Goal: Task Accomplishment & Management: Use online tool/utility

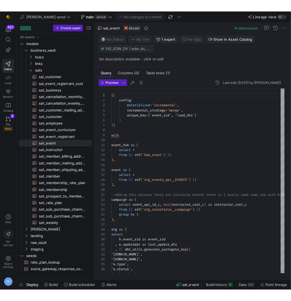
scroll to position [49, 0]
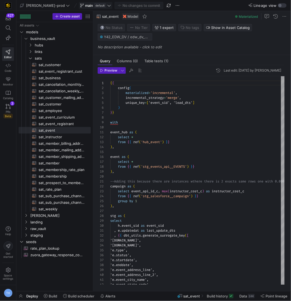
click at [94, 4] on span "default" at bounding box center [100, 5] width 12 height 4
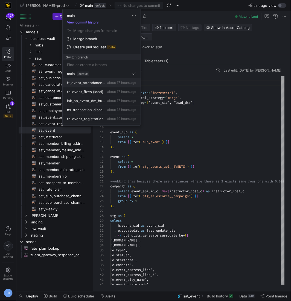
click at [111, 82] on span "about 17 hours ago" at bounding box center [121, 83] width 29 height 4
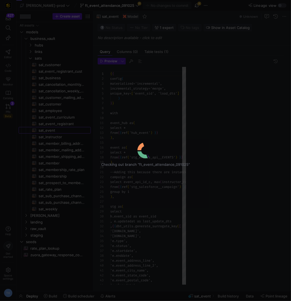
scroll to position [49, 0]
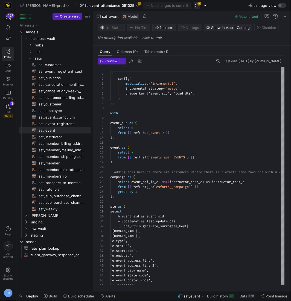
click at [194, 5] on span "button" at bounding box center [197, 5] width 7 height 7
click at [135, 5] on icon at bounding box center [137, 6] width 4 height 4
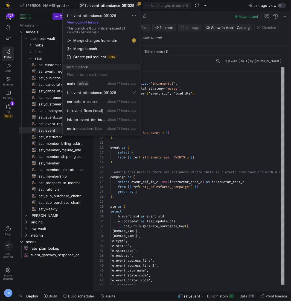
click at [120, 40] on span "Merge changes from main" at bounding box center [101, 40] width 69 height 4
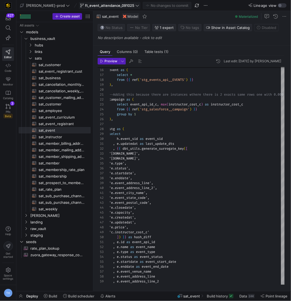
click at [105, 6] on span "ft_event_attendance_091025" at bounding box center [109, 5] width 49 height 4
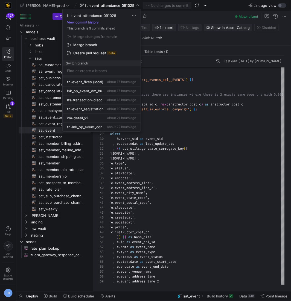
scroll to position [26, 0]
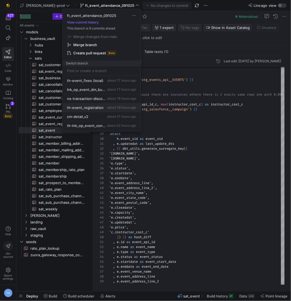
click at [112, 103] on button "th-event_registration about 19 hours ago" at bounding box center [102, 107] width 78 height 9
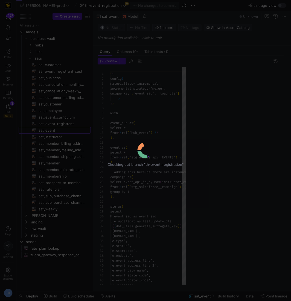
scroll to position [49, 0]
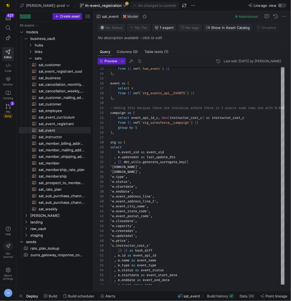
click at [95, 4] on span "th-event_registration" at bounding box center [103, 5] width 37 height 4
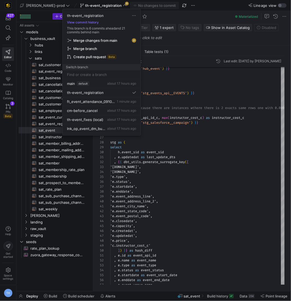
click at [103, 40] on span "Merge changes from main" at bounding box center [95, 40] width 44 height 4
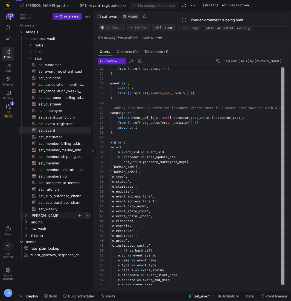
click at [45, 216] on span "[PERSON_NAME]" at bounding box center [53, 216] width 46 height 6
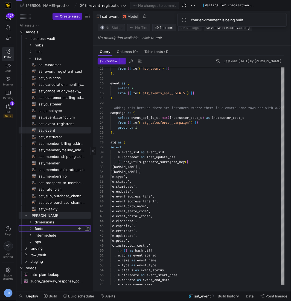
click at [51, 226] on span "facts" at bounding box center [56, 229] width 42 height 6
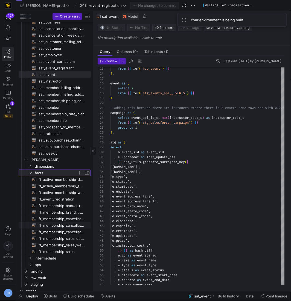
scroll to position [72, 0]
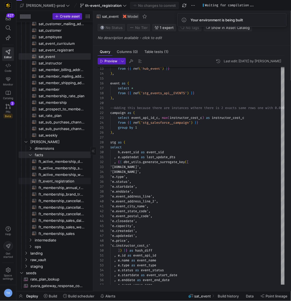
click at [64, 181] on span "ft_event_registration​​​​​​​​​​" at bounding box center [62, 181] width 46 height 6
type textarea "{{ config( post_hook = [ "alter table {{ this }} add primary key (registration_…"
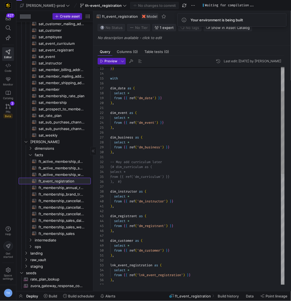
scroll to position [34, 0]
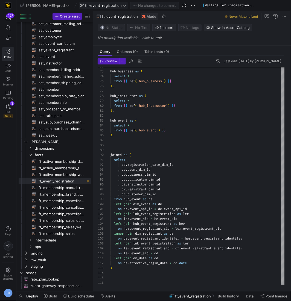
click at [93, 7] on span at bounding box center [103, 5] width 49 height 7
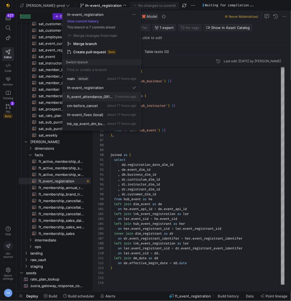
click at [115, 95] on span "2 minutes ago" at bounding box center [125, 97] width 21 height 4
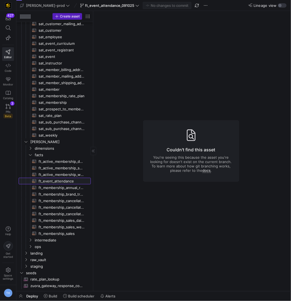
click at [66, 181] on span "ft_event_attendance​​​​​​​​​​" at bounding box center [62, 181] width 46 height 6
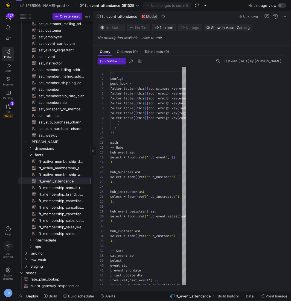
scroll to position [29, 0]
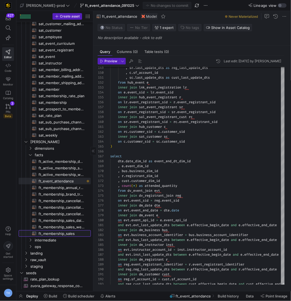
click at [64, 232] on span "ft_membership_sales​​​​​​​​​​" at bounding box center [62, 234] width 46 height 6
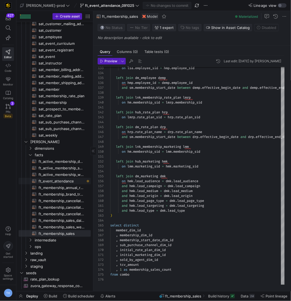
click at [46, 182] on span "ft_event_attendance​​​​​​​​​​" at bounding box center [62, 181] width 46 height 6
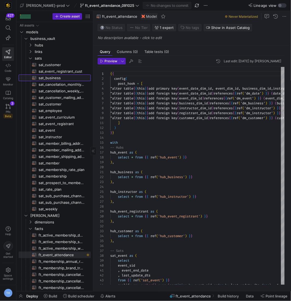
click at [53, 79] on span "sat_business​​​​​​​​​​" at bounding box center [62, 78] width 46 height 6
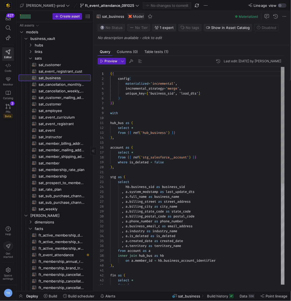
scroll to position [49, 0]
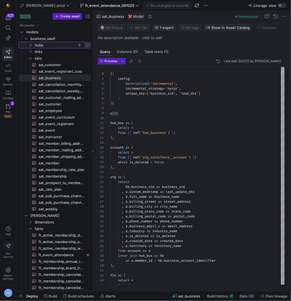
click at [49, 44] on span "hubs" at bounding box center [56, 45] width 42 height 6
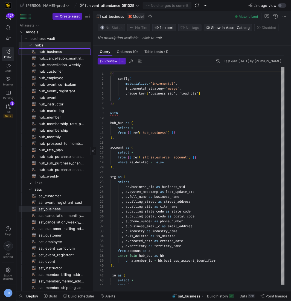
click at [54, 52] on span "hub_business​​​​​​​​​​" at bounding box center [62, 52] width 46 height 6
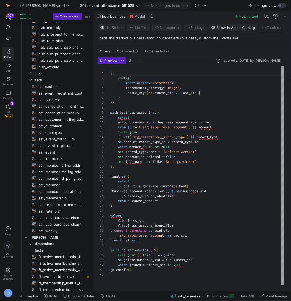
scroll to position [203, 0]
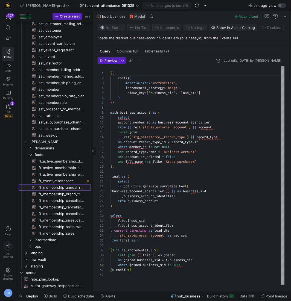
click at [51, 190] on link "ft_membership_annual_retention​​​​​​​​​​" at bounding box center [55, 187] width 72 height 7
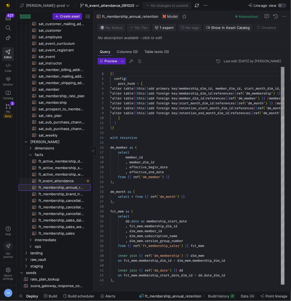
scroll to position [29, 0]
click at [54, 182] on span "ft_event_attendance​​​​​​​​​​" at bounding box center [62, 181] width 46 height 6
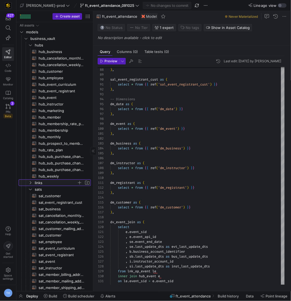
click at [51, 183] on span "links" at bounding box center [56, 183] width 42 height 6
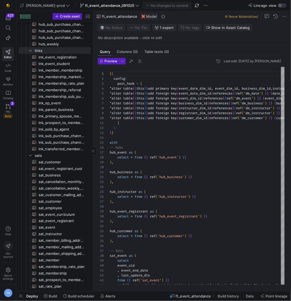
scroll to position [301, 0]
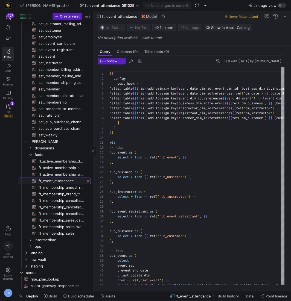
click at [57, 181] on span "ft_event_attendance​​​​​​​​​​" at bounding box center [62, 181] width 46 height 6
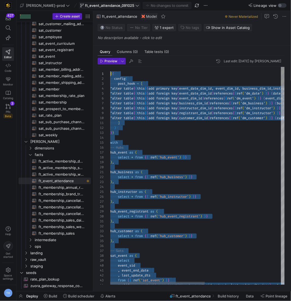
drag, startPoint x: 147, startPoint y: 274, endPoint x: 112, endPoint y: 5, distance: 271.5
drag, startPoint x: 153, startPoint y: 276, endPoint x: 72, endPoint y: -26, distance: 312.9
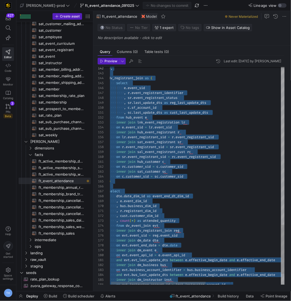
scroll to position [39, 14]
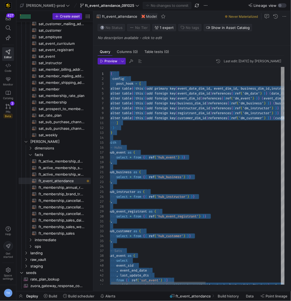
drag, startPoint x: 150, startPoint y: 276, endPoint x: 87, endPoint y: -26, distance: 308.7
type textarea "hub_business as ( select * from {{ ref('hub_business') }} ), hub_instructor as …"
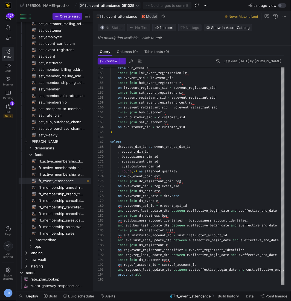
click at [92, 4] on span "ft_event_attendance_091025" at bounding box center [109, 5] width 49 height 4
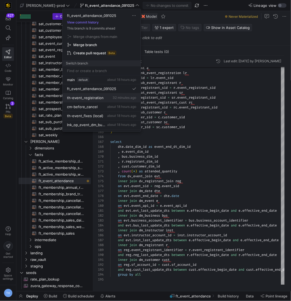
click at [95, 96] on span "th-event_registration" at bounding box center [85, 98] width 37 height 4
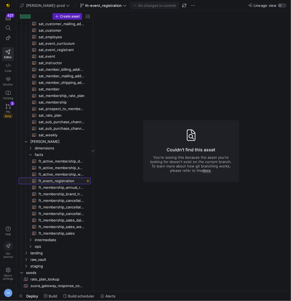
click at [61, 180] on span "ft_event_registration​​​​​​​​​​" at bounding box center [62, 181] width 46 height 6
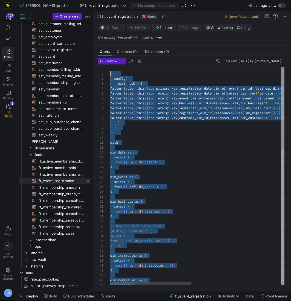
drag, startPoint x: 129, startPoint y: 269, endPoint x: 65, endPoint y: -12, distance: 288.5
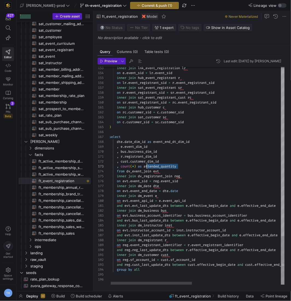
scroll to position [10, 36]
drag, startPoint x: 183, startPoint y: 165, endPoint x: 144, endPoint y: 165, distance: 39.4
click at [144, 165] on div ", count ( * ) as attended_quantity" at bounding box center [291, 166] width 365 height 5
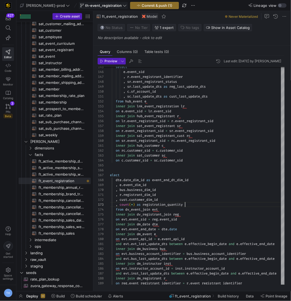
type textarea ", r.registrant_dim_id , cust.customer_dim_id , count(*) as registration_quantit…"
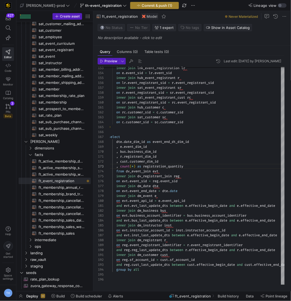
click at [142, 7] on span "Commit & push (1)" at bounding box center [157, 5] width 31 height 4
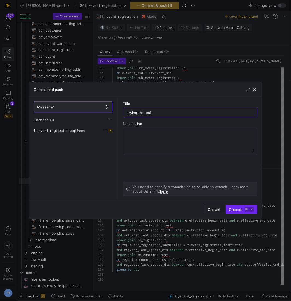
type input "trying this out"
click at [239, 210] on span "Commit ⌘ ⏎" at bounding box center [241, 209] width 25 height 4
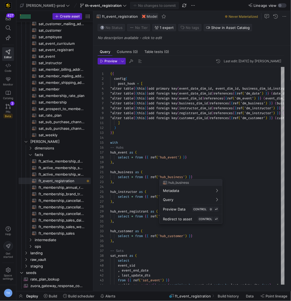
click at [50, 275] on div at bounding box center [145, 150] width 291 height 301
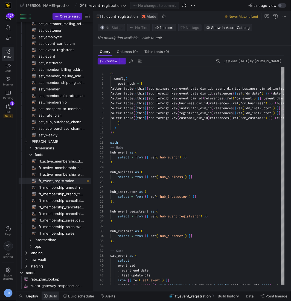
click at [50, 275] on span at bounding box center [51, 296] width 18 height 9
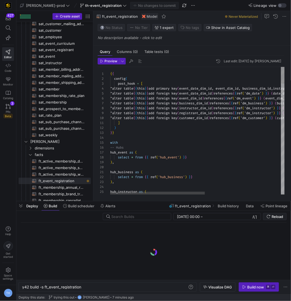
scroll to position [0, 59]
click at [250, 275] on div "Build now" at bounding box center [255, 287] width 17 height 4
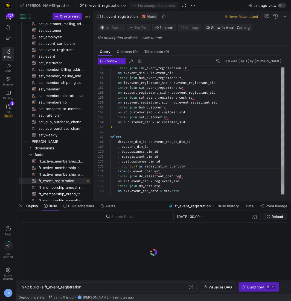
scroll to position [0, 59]
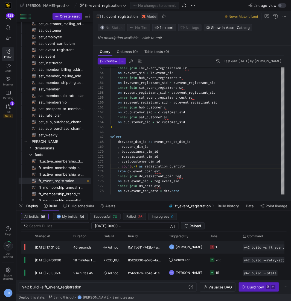
click at [225, 246] on y42-job-status-cell-renderer "1" at bounding box center [223, 247] width 26 height 12
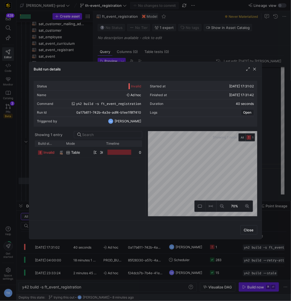
click at [111, 167] on div "invalid ft_event_registration table [DATE] 17:31:04 36 seconds 0 faf89f25-1c66-…" at bounding box center [88, 181] width 107 height 69
click at [109, 156] on y42-job-duration-timeline-cell-renderer at bounding box center [119, 152] width 26 height 10
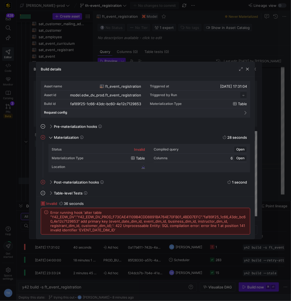
scroll to position [49, 0]
click at [119, 34] on div at bounding box center [145, 150] width 291 height 301
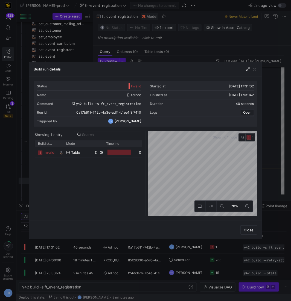
click at [170, 39] on div at bounding box center [145, 150] width 291 height 301
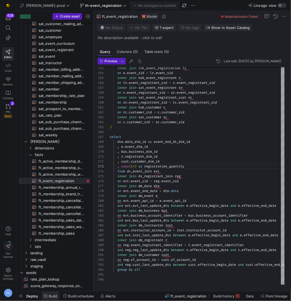
click at [48, 275] on span "Build" at bounding box center [50, 296] width 13 height 4
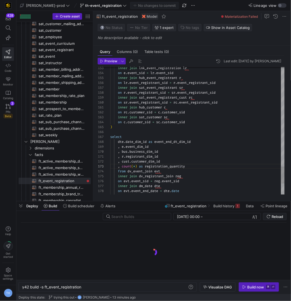
scroll to position [0, 59]
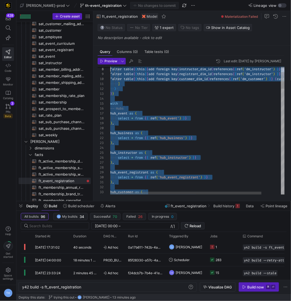
scroll to position [0, 0]
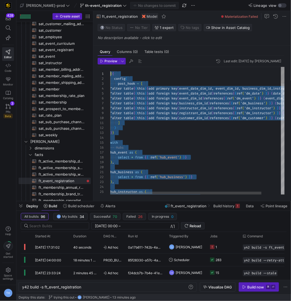
drag, startPoint x: 154, startPoint y: 183, endPoint x: 85, endPoint y: -27, distance: 220.4
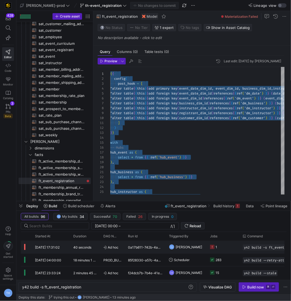
click at [153, 247] on div "0a17b611-742b-4a3e-adf4-b1ee1f8f7410" at bounding box center [145, 247] width 41 height 13
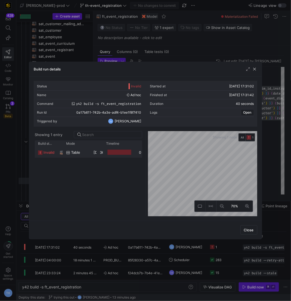
click at [109, 153] on div at bounding box center [119, 152] width 24 height 5
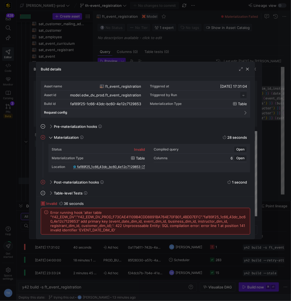
scroll to position [49, 0]
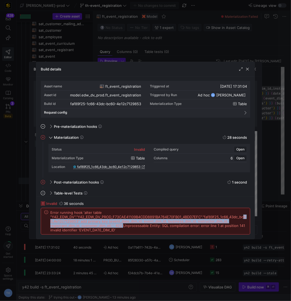
drag, startPoint x: 122, startPoint y: 228, endPoint x: 50, endPoint y: 220, distance: 72.3
click at [50, 220] on div "Error running hook 'alter table "Y42_EDW_DV"."Y42_EDW_DV_PROD_F73CAE41109B4CDD8…" at bounding box center [145, 221] width 202 height 22
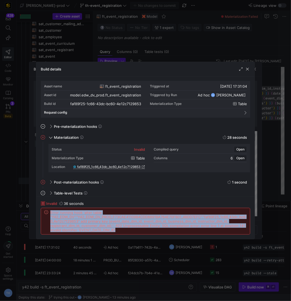
drag, startPoint x: 119, startPoint y: 231, endPoint x: 48, endPoint y: 213, distance: 73.7
click at [48, 213] on div "Error running hook 'alter table "Y42_EDW_DV"."Y42_EDW_DV_PROD_F73CAE41109B4CDD8…" at bounding box center [145, 221] width 202 height 22
copy span "Error running hook 'alter table "Y42_EDW_DV"."Y42_EDW_DV_PROD_F73CAE41109B4CDD8…"
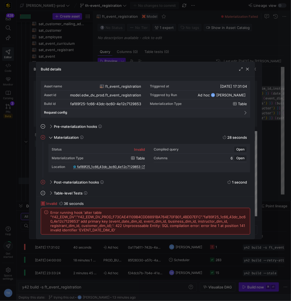
click at [131, 45] on div at bounding box center [145, 150] width 291 height 301
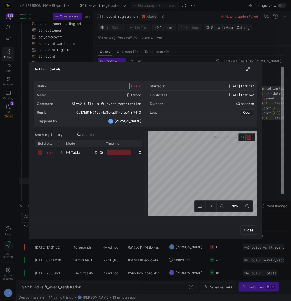
click at [147, 34] on div at bounding box center [145, 150] width 291 height 301
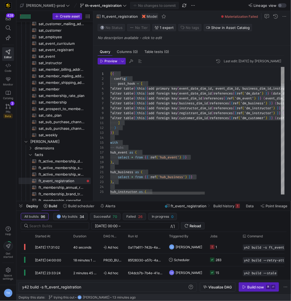
scroll to position [0, 33]
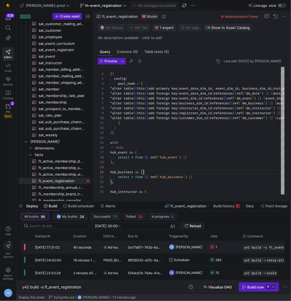
click at [222, 247] on y42-job-status-cell-renderer "1" at bounding box center [223, 247] width 26 height 12
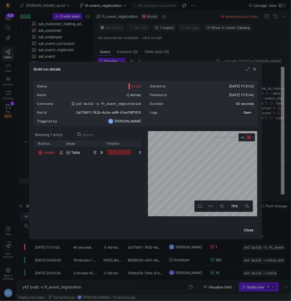
click at [175, 12] on div at bounding box center [145, 150] width 291 height 301
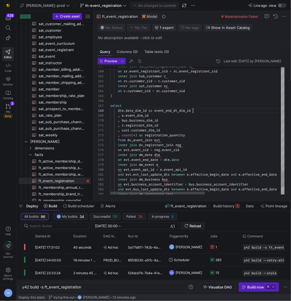
scroll to position [34, 82]
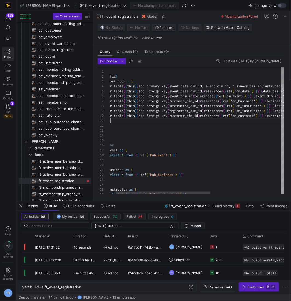
scroll to position [0, 10]
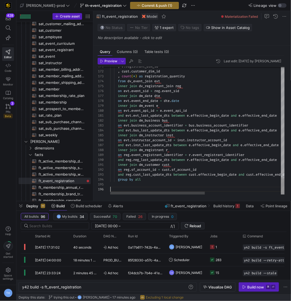
scroll to position [25, 0]
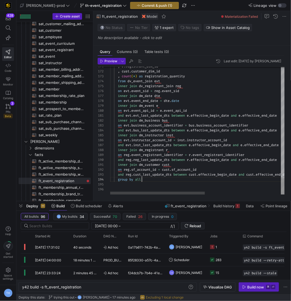
scroll to position [14, 31]
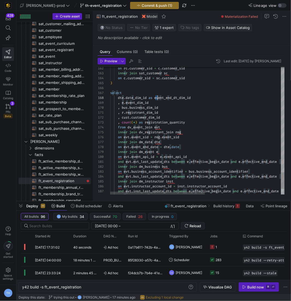
scroll to position [34, 82]
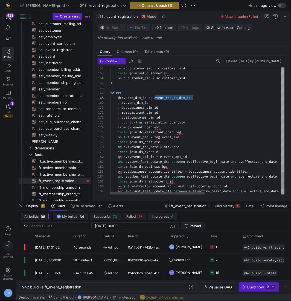
drag, startPoint x: 156, startPoint y: 98, endPoint x: 230, endPoint y: 96, distance: 73.6
click at [230, 96] on div "dte . date_dim_id as event_end_dt_dim_id" at bounding box center [267, 97] width 314 height 5
drag, startPoint x: 221, startPoint y: 97, endPoint x: 156, endPoint y: 96, distance: 64.8
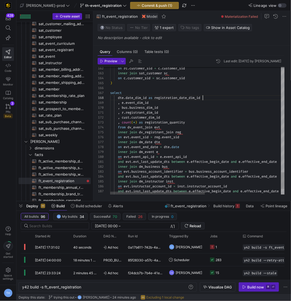
scroll to position [34, 92]
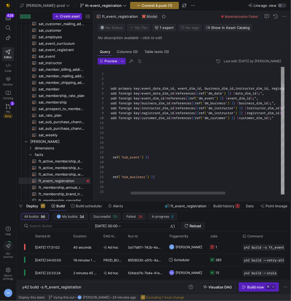
drag, startPoint x: 198, startPoint y: 92, endPoint x: 165, endPoint y: 93, distance: 33.9
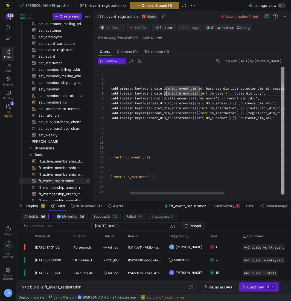
drag, startPoint x: 200, startPoint y: 92, endPoint x: 167, endPoint y: 93, distance: 33.1
click at [57, 189] on span "ft_membership_annual_retention​​​​​​​​​​" at bounding box center [62, 188] width 46 height 6
type textarea "{{ config( post_hook = [ "alter table {{ this }} add primary key (membership_di…"
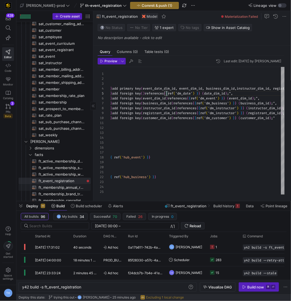
type textarea "y42 build -s ft_membership_annual_retention"
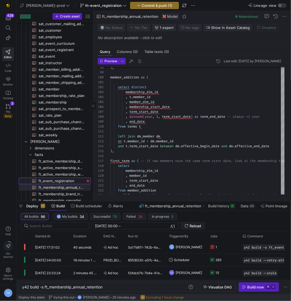
click at [65, 180] on span "ft_event_registration​​​​​​​​​​" at bounding box center [62, 181] width 46 height 6
type textarea "{{ config( post_hook = [ "alter table {{ this }} add primary key (event_date_di…"
type textarea "y42 build -s ft_event_registration"
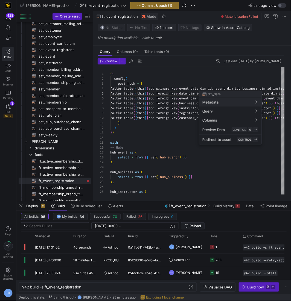
click at [214, 88] on div at bounding box center [145, 150] width 291 height 301
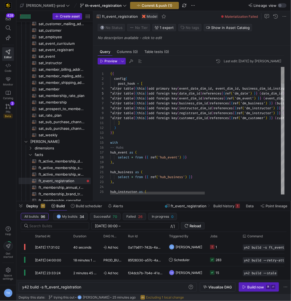
type textarea "{{ config( post_hook = [ "alter table {{ this }} add primary key (date_dim_id, …"
click at [142, 4] on span "Commit & push (1)" at bounding box center [157, 5] width 31 height 4
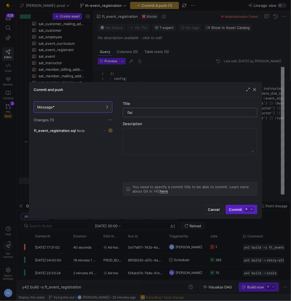
type input "fixin"
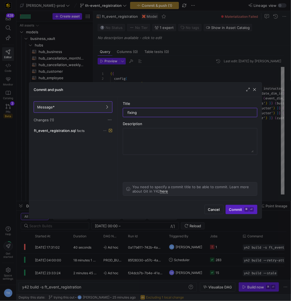
scroll to position [14, 92]
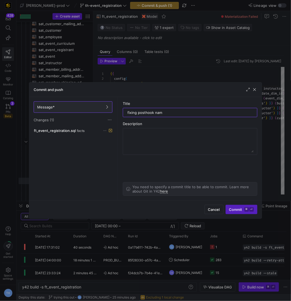
type input "fixing posthook name"
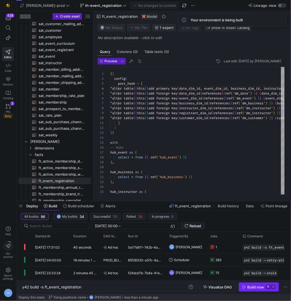
click at [260, 286] on div "Build now" at bounding box center [255, 287] width 17 height 4
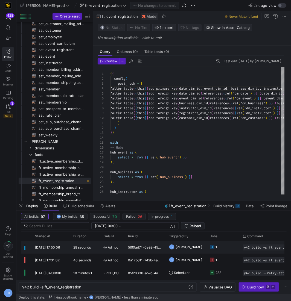
click at [240, 250] on div "y42 build -s ft_event_registration" at bounding box center [287, 247] width 96 height 13
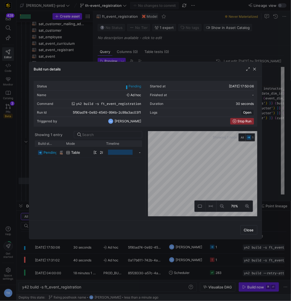
click at [166, 45] on div at bounding box center [145, 150] width 291 height 301
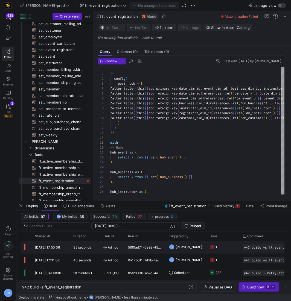
click at [222, 246] on y42-job-status-cell-renderer "1" at bounding box center [223, 247] width 26 height 12
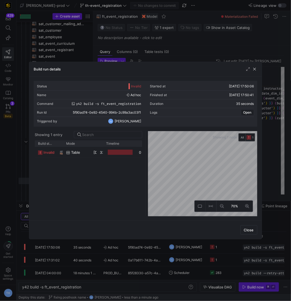
click at [114, 144] on span "Timeline" at bounding box center [112, 144] width 13 height 4
click at [98, 152] on div "33 seconds" at bounding box center [99, 152] width 7 height 11
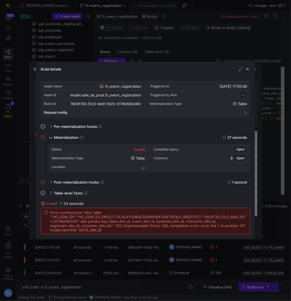
scroll to position [49, 0]
click at [137, 56] on div at bounding box center [145, 150] width 291 height 301
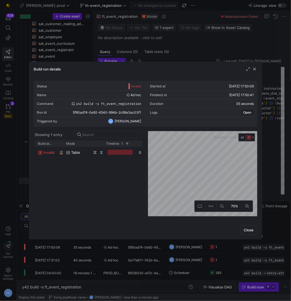
click at [137, 56] on div at bounding box center [145, 150] width 291 height 301
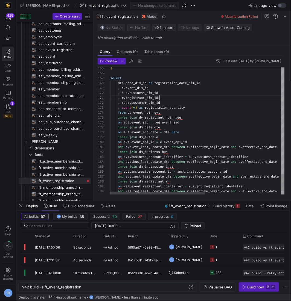
scroll to position [0, 49]
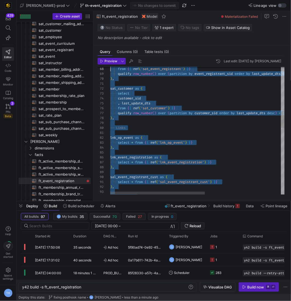
scroll to position [0, 0]
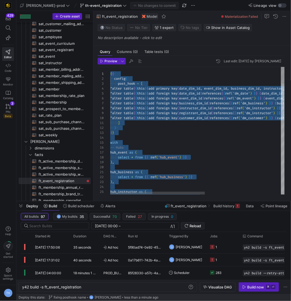
drag, startPoint x: 161, startPoint y: 181, endPoint x: 80, endPoint y: -27, distance: 222.7
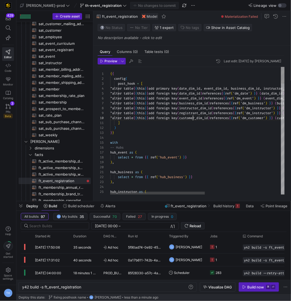
scroll to position [20, 83]
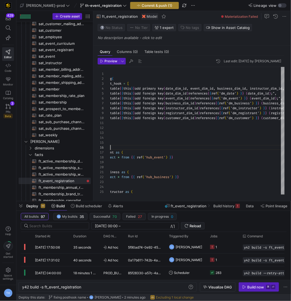
type textarea "] ) }} with -- Hubs hub_event as ( select * from {{ ref('hub_event') }} ),"
click at [145, 5] on span "Commit & push (1)" at bounding box center [157, 5] width 31 height 4
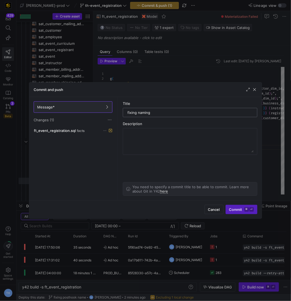
type input "fixing naming"
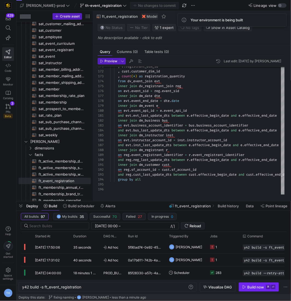
click at [258, 288] on div "Build now" at bounding box center [255, 287] width 17 height 4
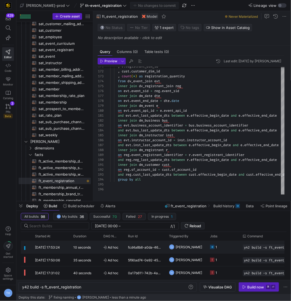
click at [138, 247] on div "fcd4a8b6-a0da-4699-a9da-c513364596f1" at bounding box center [145, 247] width 41 height 13
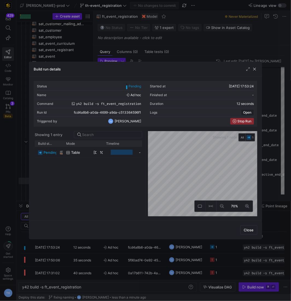
click at [159, 55] on div at bounding box center [145, 150] width 291 height 301
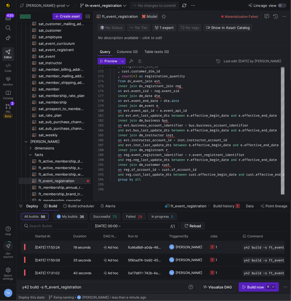
click at [98, 247] on div "18 seconds" at bounding box center [85, 247] width 30 height 13
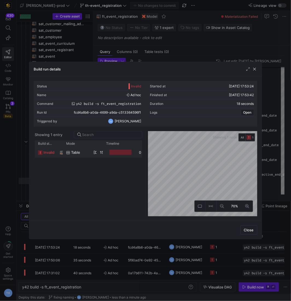
click at [117, 154] on div at bounding box center [120, 152] width 22 height 5
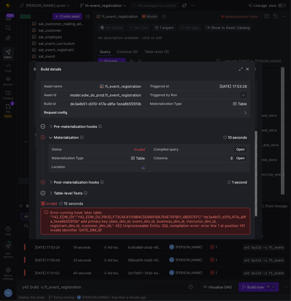
scroll to position [49, 0]
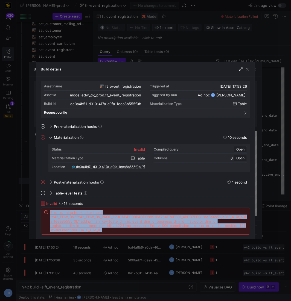
drag, startPoint x: 128, startPoint y: 232, endPoint x: 47, endPoint y: 212, distance: 83.7
click at [47, 212] on div "Error running hook 'alter table "Y42_EDW_DV"."Y42_EDW_DV_PROD_F73CAE41109B4CDD8…" at bounding box center [145, 221] width 202 height 22
copy span "Error running hook 'alter table "Y42_EDW_DV"."Y42_EDW_DV_PROD_F73CAE41109B4CDD8…"
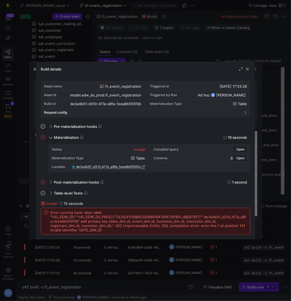
click at [118, 63] on div "Build details" at bounding box center [145, 69] width 218 height 14
click at [121, 55] on div at bounding box center [145, 150] width 291 height 301
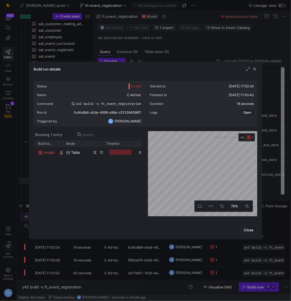
click at [121, 54] on div at bounding box center [145, 150] width 291 height 301
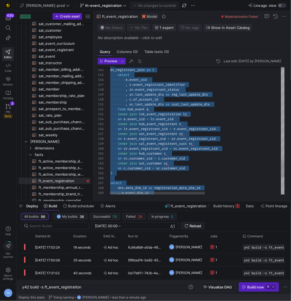
scroll to position [0, 0]
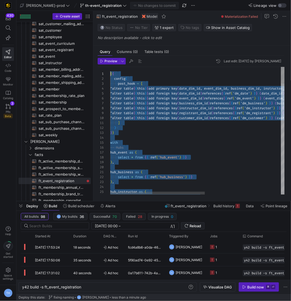
drag, startPoint x: 162, startPoint y: 180, endPoint x: 75, endPoint y: -27, distance: 223.9
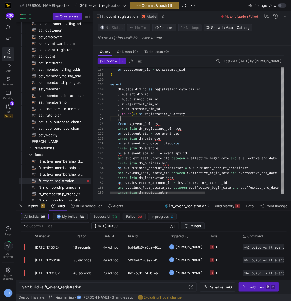
scroll to position [14, 11]
drag, startPoint x: 155, startPoint y: 88, endPoint x: 238, endPoint y: 87, distance: 83.4
click at [238, 87] on div "dte . date_dim_id as registration_date_dim_id" at bounding box center [267, 89] width 314 height 5
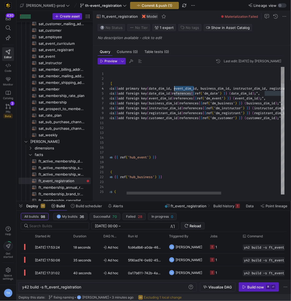
scroll to position [14, 92]
drag, startPoint x: 194, startPoint y: 88, endPoint x: 173, endPoint y: 87, distance: 20.5
drag, startPoint x: 194, startPoint y: 93, endPoint x: 172, endPoint y: 92, distance: 21.6
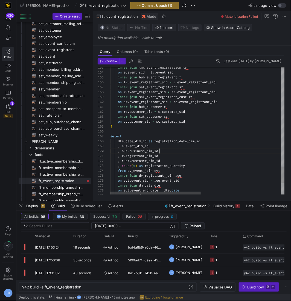
scroll to position [44, 49]
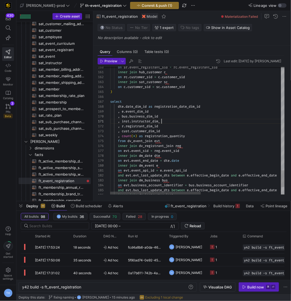
scroll to position [0, 55]
type textarea ", inst.instructor_dim_id , r.registrant_dim_id , cust.customer_dim_id , count(*…"
click at [142, 5] on span "Commit & push (1)" at bounding box center [157, 5] width 31 height 4
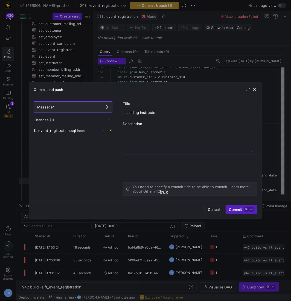
type input "adding instructor"
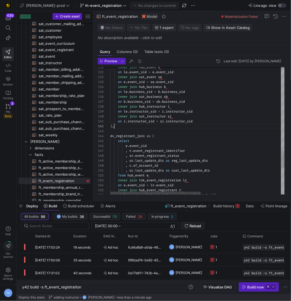
scroll to position [5, 4]
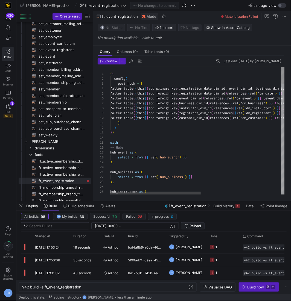
scroll to position [14, 0]
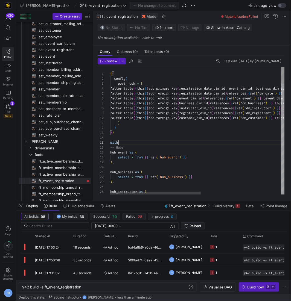
scroll to position [20, 8]
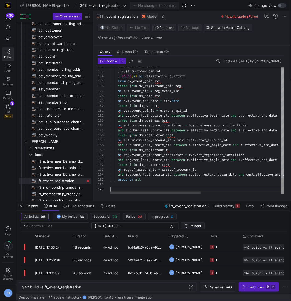
scroll to position [29, 0]
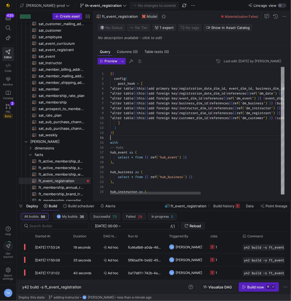
scroll to position [14, 0]
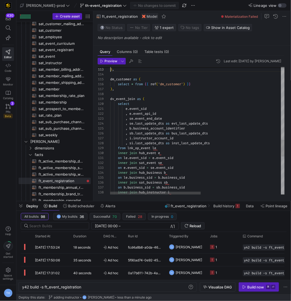
scroll to position [0, 0]
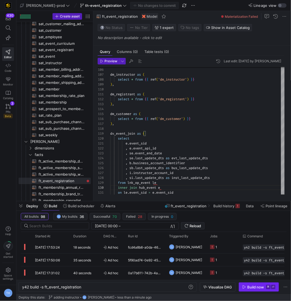
click at [253, 287] on div "Build now" at bounding box center [255, 287] width 17 height 4
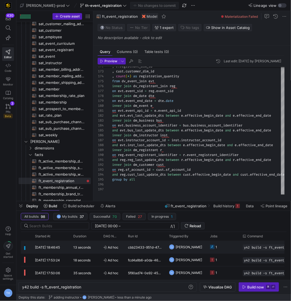
click at [96, 245] on div "13 seconds" at bounding box center [85, 247] width 30 height 13
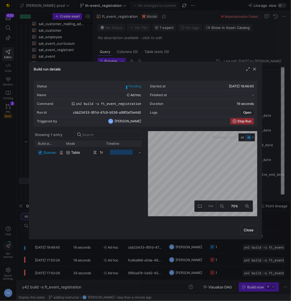
click at [156, 41] on div at bounding box center [145, 150] width 291 height 301
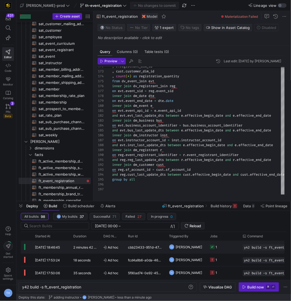
click at [106, 250] on span "Ad hoc" at bounding box center [112, 247] width 18 height 13
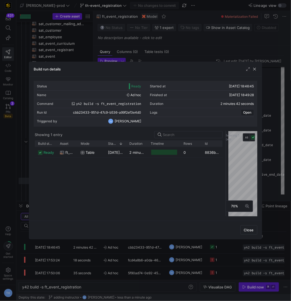
drag, startPoint x: 145, startPoint y: 150, endPoint x: 231, endPoint y: 150, distance: 85.6
click at [227, 150] on div at bounding box center [226, 173] width 2 height 85
click at [192, 20] on div at bounding box center [145, 150] width 291 height 301
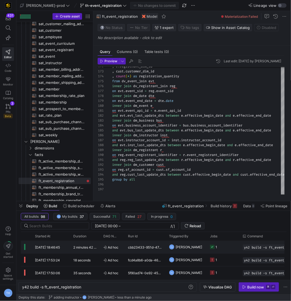
click at [116, 251] on span "Ad hoc" at bounding box center [112, 247] width 18 height 13
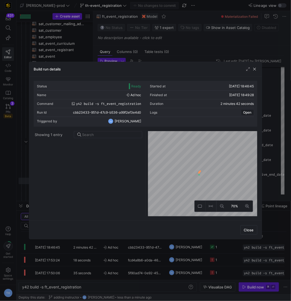
click at [151, 48] on div at bounding box center [145, 150] width 291 height 301
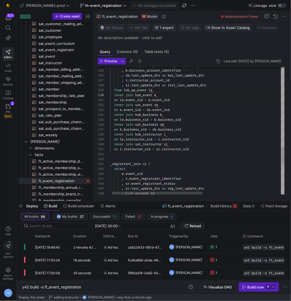
scroll to position [39, 84]
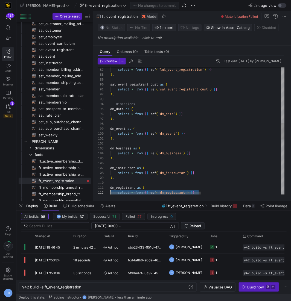
scroll to position [5, 0]
drag, startPoint x: 196, startPoint y: 149, endPoint x: 102, endPoint y: 193, distance: 103.5
click at [125, 173] on div "lnk_event_registration as ( select * from { { ref ( 'lnk_event_registration' ) …" at bounding box center [274, 128] width 328 height 977
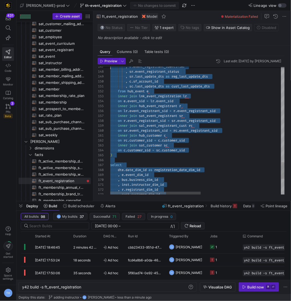
scroll to position [29, 0]
type textarea "{{ config( post_hook = [ "alter table {{ this }} add primary key (registration_…"
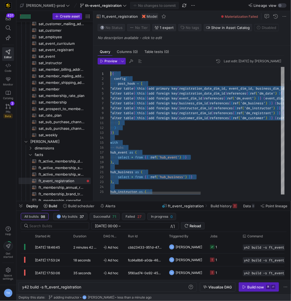
scroll to position [0, 0]
drag, startPoint x: 147, startPoint y: 181, endPoint x: 49, endPoint y: -27, distance: 229.4
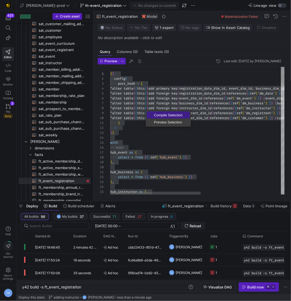
click at [168, 115] on span "Compile Selection" at bounding box center [168, 115] width 43 height 4
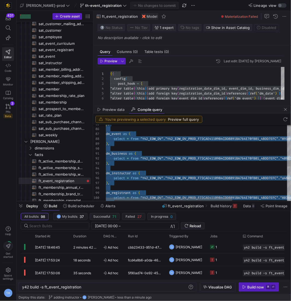
type textarea "with -- Hubs hub_event as ( select * from "Y42_EDW_DV"."Y42_EDW_DV_PROD_F73CAE4…"
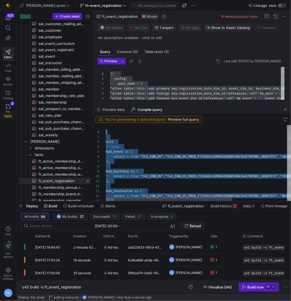
drag, startPoint x: 139, startPoint y: 197, endPoint x: 58, endPoint y: -2, distance: 215.3
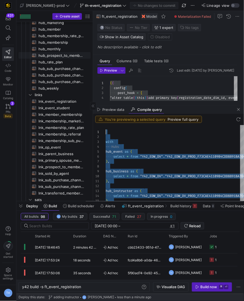
scroll to position [102, 0]
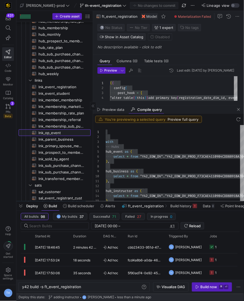
click at [49, 131] on span "lnk_op_event​​​​​​​​​​" at bounding box center [62, 133] width 46 height 6
type textarea "{{ config( materialized = 'incremental' ) }} with campaign_event_account as ( s…"
type textarea "y42 build -s lnk_op_event"
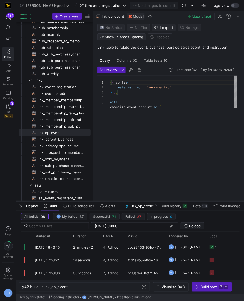
drag, startPoint x: 178, startPoint y: 107, endPoint x: 178, endPoint y: 202, distance: 95.1
click at [178, 202] on as-split "edw-dv-prod th-event_registration No changes to commit Lineage view Create asse…" at bounding box center [130, 150] width 228 height 301
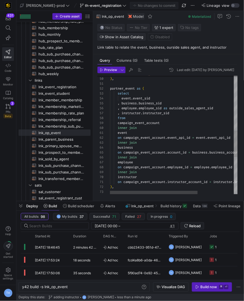
scroll to position [44, 28]
click at [147, 127] on div "on campaign_event_account . employee_id = employee . employee_id inner join ins…" at bounding box center [200, 95] width 181 height 529
click at [128, 129] on div "on campaign_event_account . employee_id = employee . employee_id inner join ins…" at bounding box center [200, 95] width 181 height 529
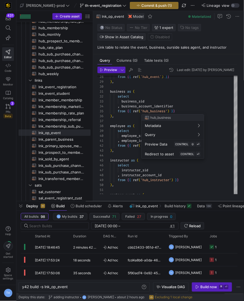
click at [156, 98] on div at bounding box center [122, 150] width 244 height 301
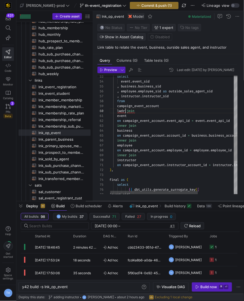
click at [126, 112] on div "{ { dbt_utils . generate_surrogate_key ( [ 'event_sid' select final as ( ) , in…" at bounding box center [200, 78] width 181 height 529
click at [127, 125] on div "{ { dbt_utils . generate_surrogate_key ( [ 'event_sid' select final as ( ) , in…" at bounding box center [200, 78] width 181 height 529
click at [128, 140] on div "{ { dbt_utils . generate_surrogate_key ( [ 'event_sid' select final as ( ) , in…" at bounding box center [200, 78] width 181 height 529
click at [129, 155] on div "{ { dbt_utils . generate_surrogate_key ( [ 'event_sid' select final as ( ) , in…" at bounding box center [200, 78] width 181 height 529
click at [142, 128] on div "{ { dbt_utils . generate_surrogate_key ( [ 'event_sid' select final as ( ) , in…" at bounding box center [200, 78] width 181 height 529
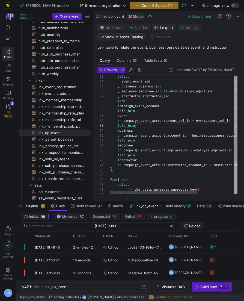
scroll to position [10, 25]
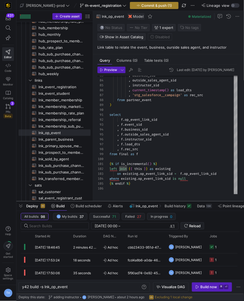
type textarea "event on campaign_event_account.event_api_id = event.event_api_id left join bus…"
click at [142, 4] on span "Commit & push (1)" at bounding box center [157, 5] width 31 height 4
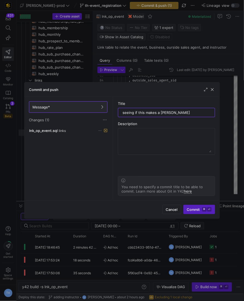
type input "seeing if this makes a change"
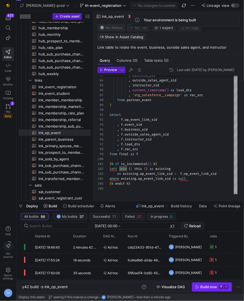
click at [204, 287] on div "Build now" at bounding box center [209, 287] width 17 height 4
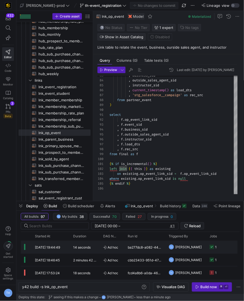
click at [128, 246] on div "ba277dc8-a082-441d-ae8d-4986991f3588" at bounding box center [145, 247] width 41 height 13
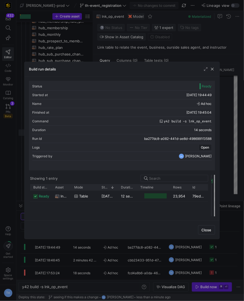
drag, startPoint x: 121, startPoint y: 190, endPoint x: 211, endPoint y: 185, distance: 90.1
click at [211, 185] on div at bounding box center [212, 196] width 2 height 42
click at [157, 50] on div at bounding box center [122, 150] width 244 height 301
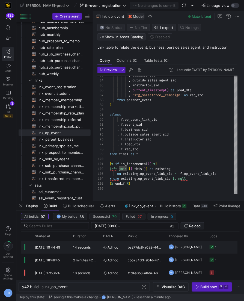
click at [136, 248] on div "ba277dc8-a082-441d-ae8d-4986991f3588" at bounding box center [145, 247] width 41 height 13
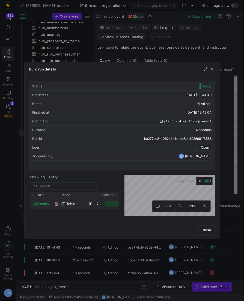
click at [86, 198] on div "12/09/25, 19:44:51" at bounding box center [89, 203] width 7 height 11
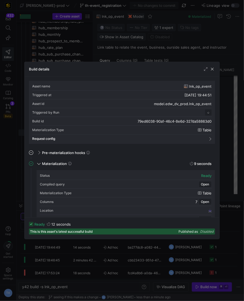
scroll to position [54, 0]
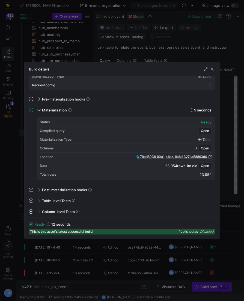
click at [168, 156] on span "79ed6038_90a1_46c4_8e6d_327da58863d0" at bounding box center [173, 157] width 67 height 4
